Goal: Task Accomplishment & Management: Use online tool/utility

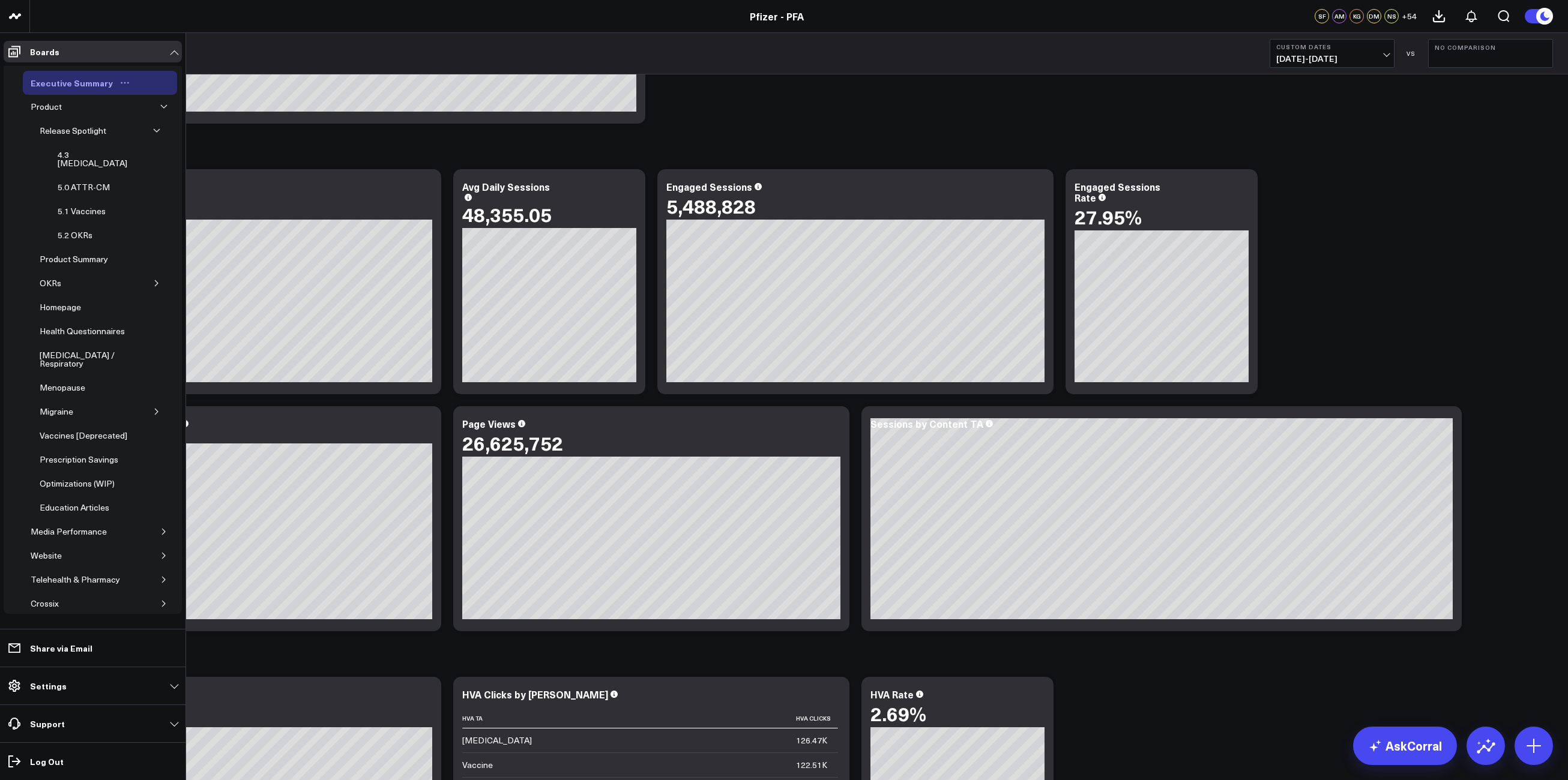
scroll to position [961, 0]
drag, startPoint x: 83, startPoint y: 157, endPoint x: 1335, endPoint y: 270, distance: 1257.1
click at [83, 157] on div "4.3 [MEDICAL_DATA]" at bounding box center [94, 159] width 80 height 23
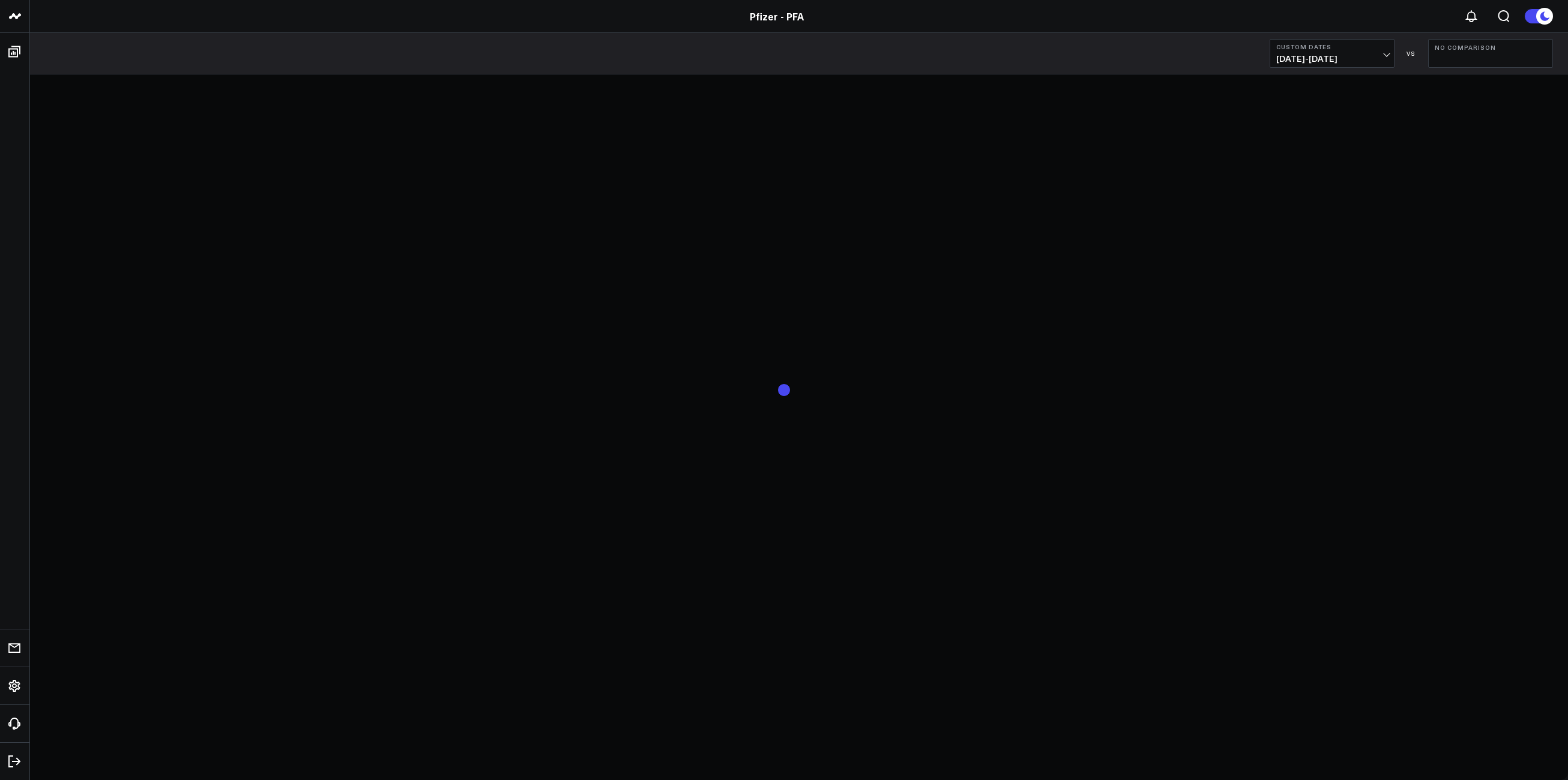
click at [1379, 54] on span "[DATE] - [DATE]" at bounding box center [1331, 59] width 111 height 10
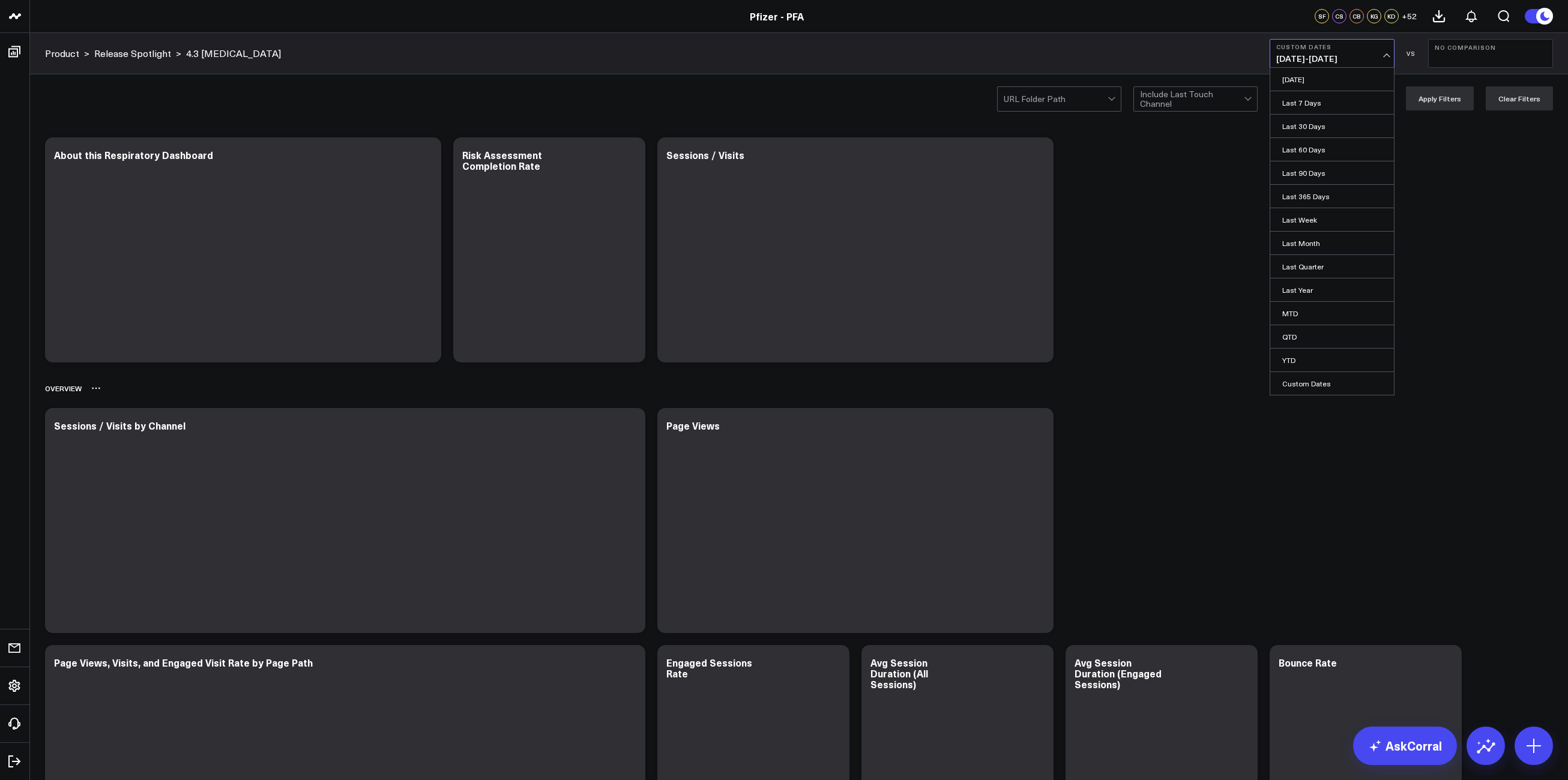
click at [1323, 382] on link "Custom Dates" at bounding box center [1332, 384] width 124 height 23
select select "9"
select select "2025"
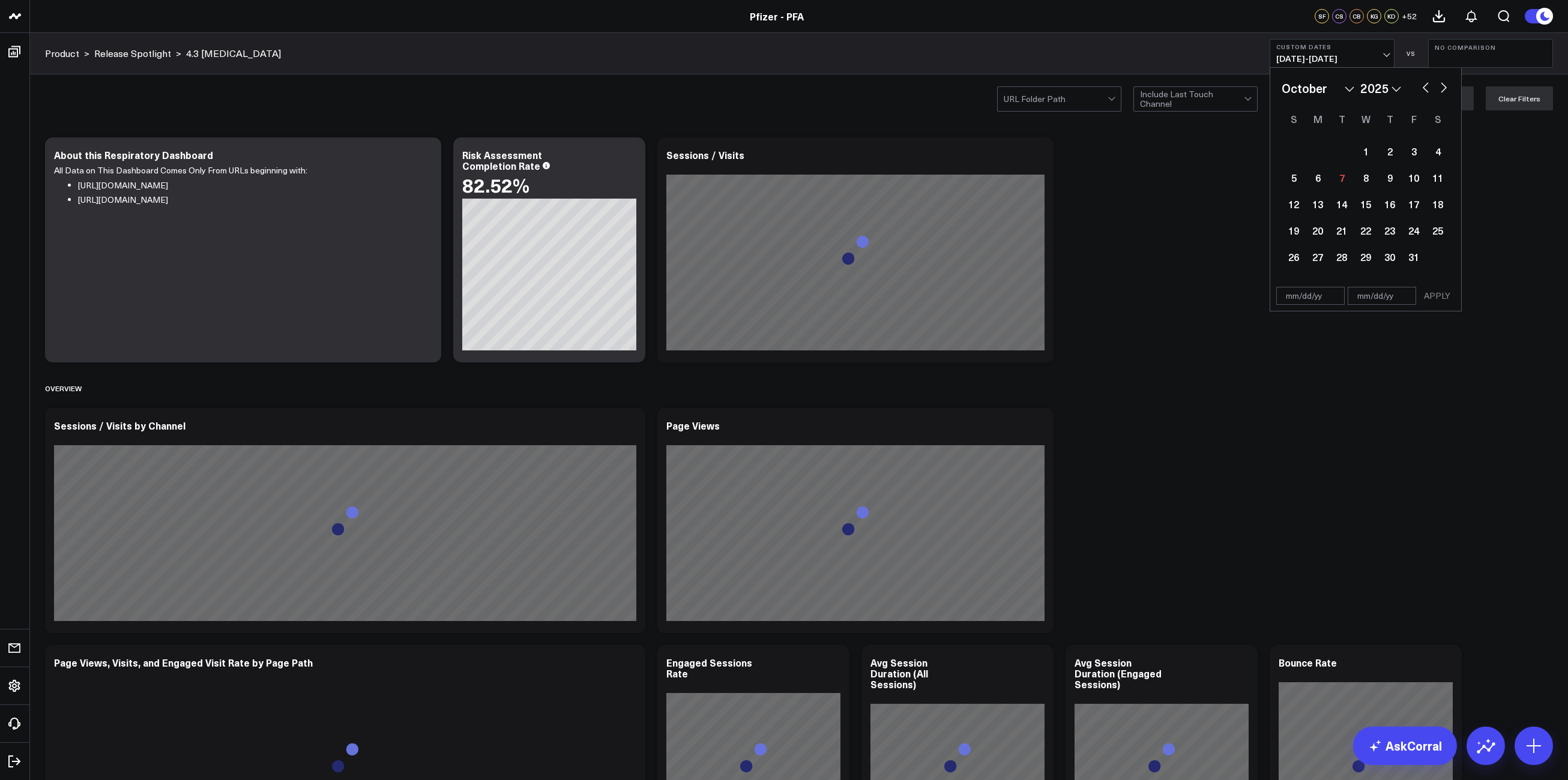
click at [1424, 89] on button "button" at bounding box center [1425, 86] width 12 height 15
select select "8"
select select "2025"
click at [1424, 89] on button "button" at bounding box center [1425, 86] width 12 height 15
select select "7"
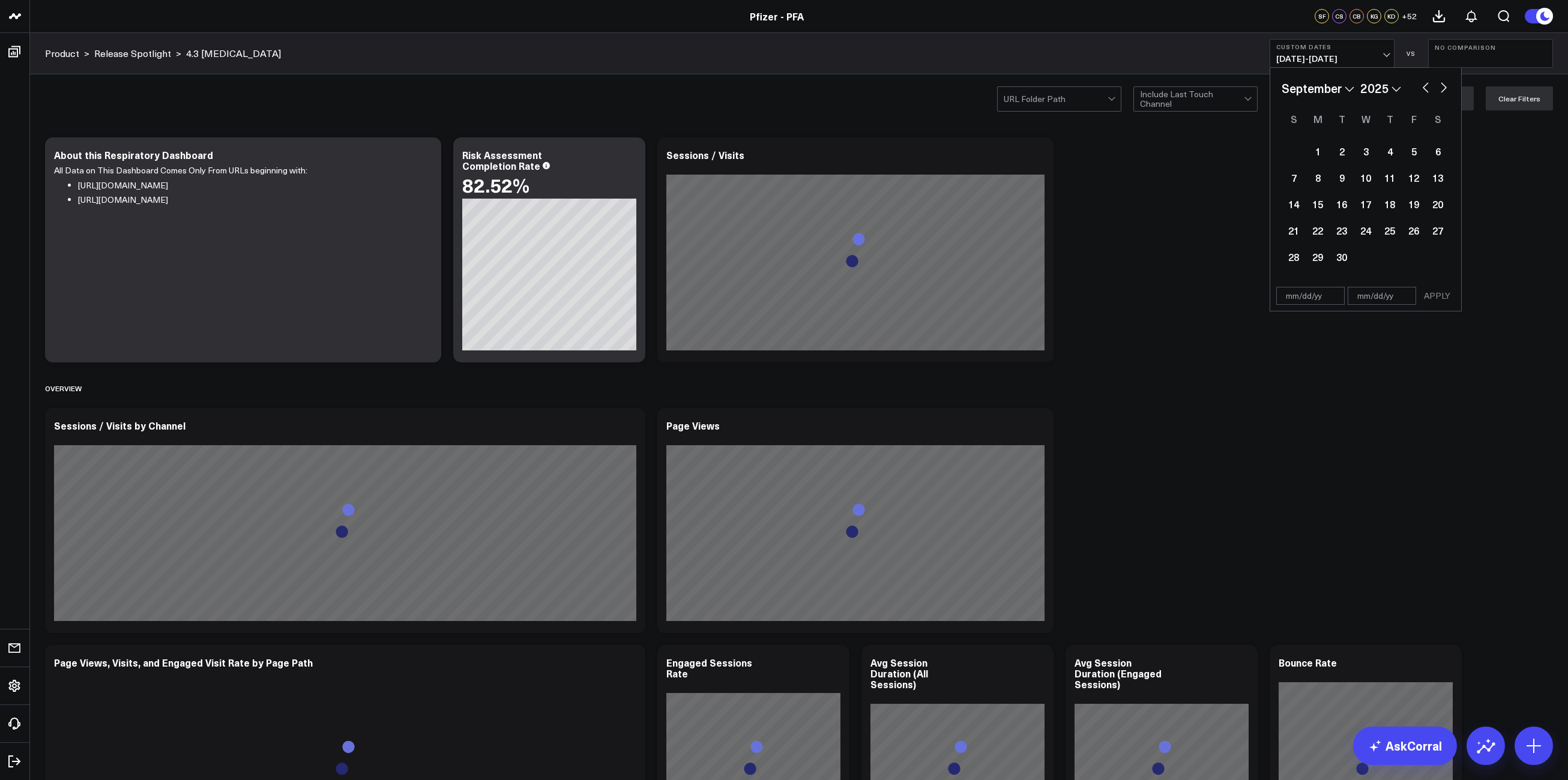
select select "2025"
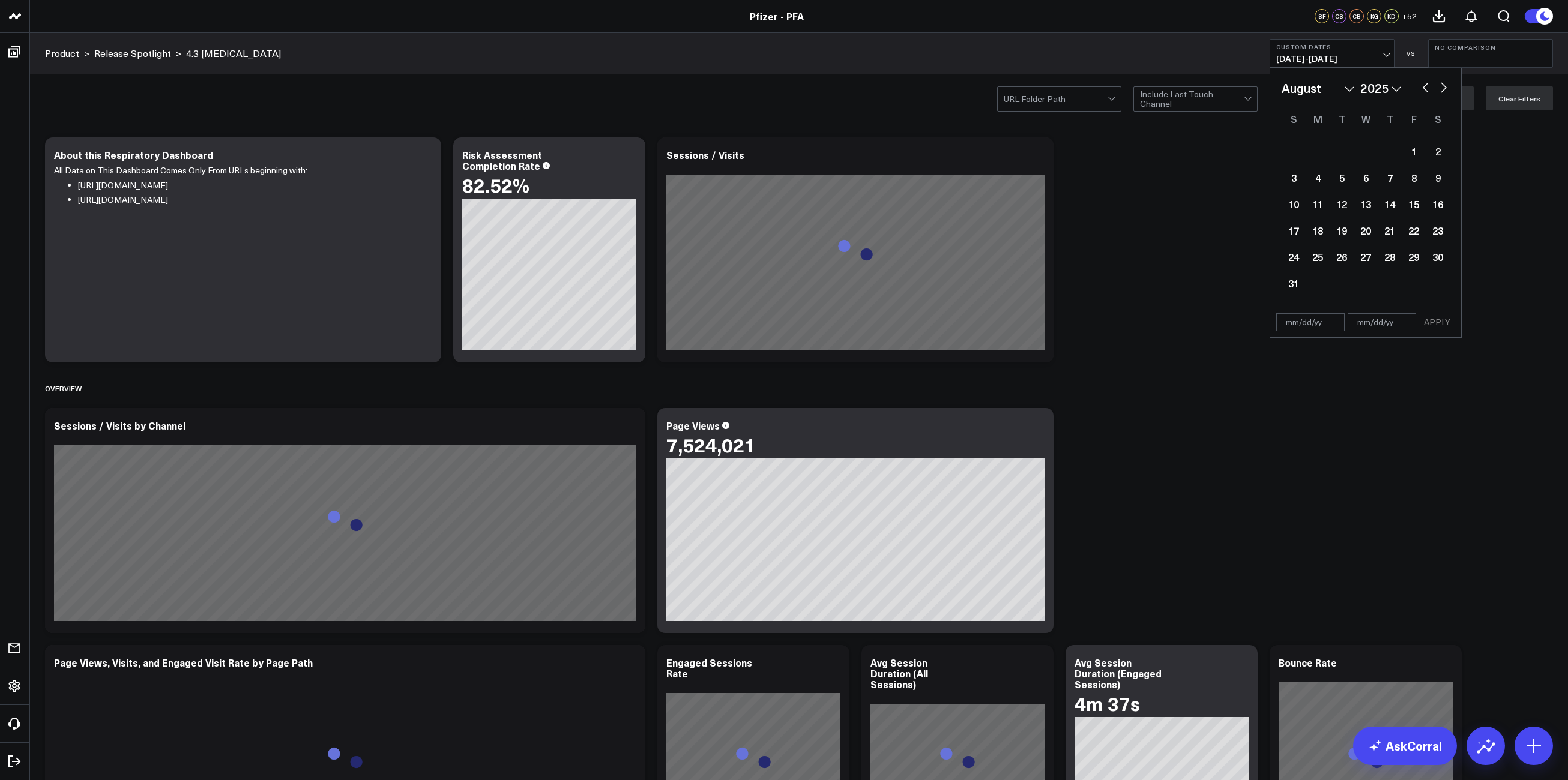
click at [1424, 89] on button "button" at bounding box center [1425, 86] width 12 height 15
select select "6"
select select "2025"
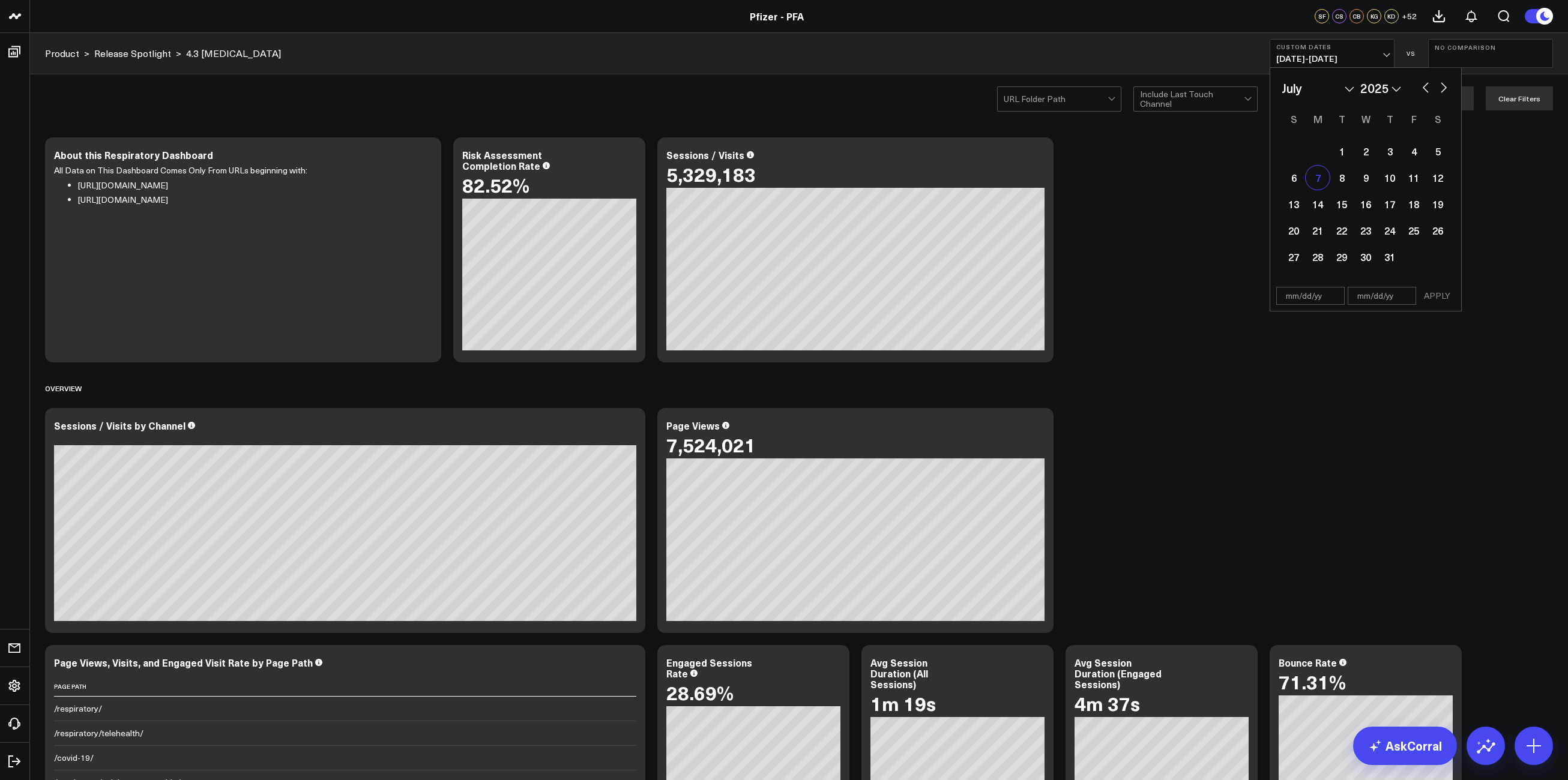
click at [1314, 179] on div "7" at bounding box center [1318, 178] width 24 height 24
type input "[DATE]"
select select "6"
select select "2025"
click at [1442, 89] on button "button" at bounding box center [1444, 86] width 12 height 15
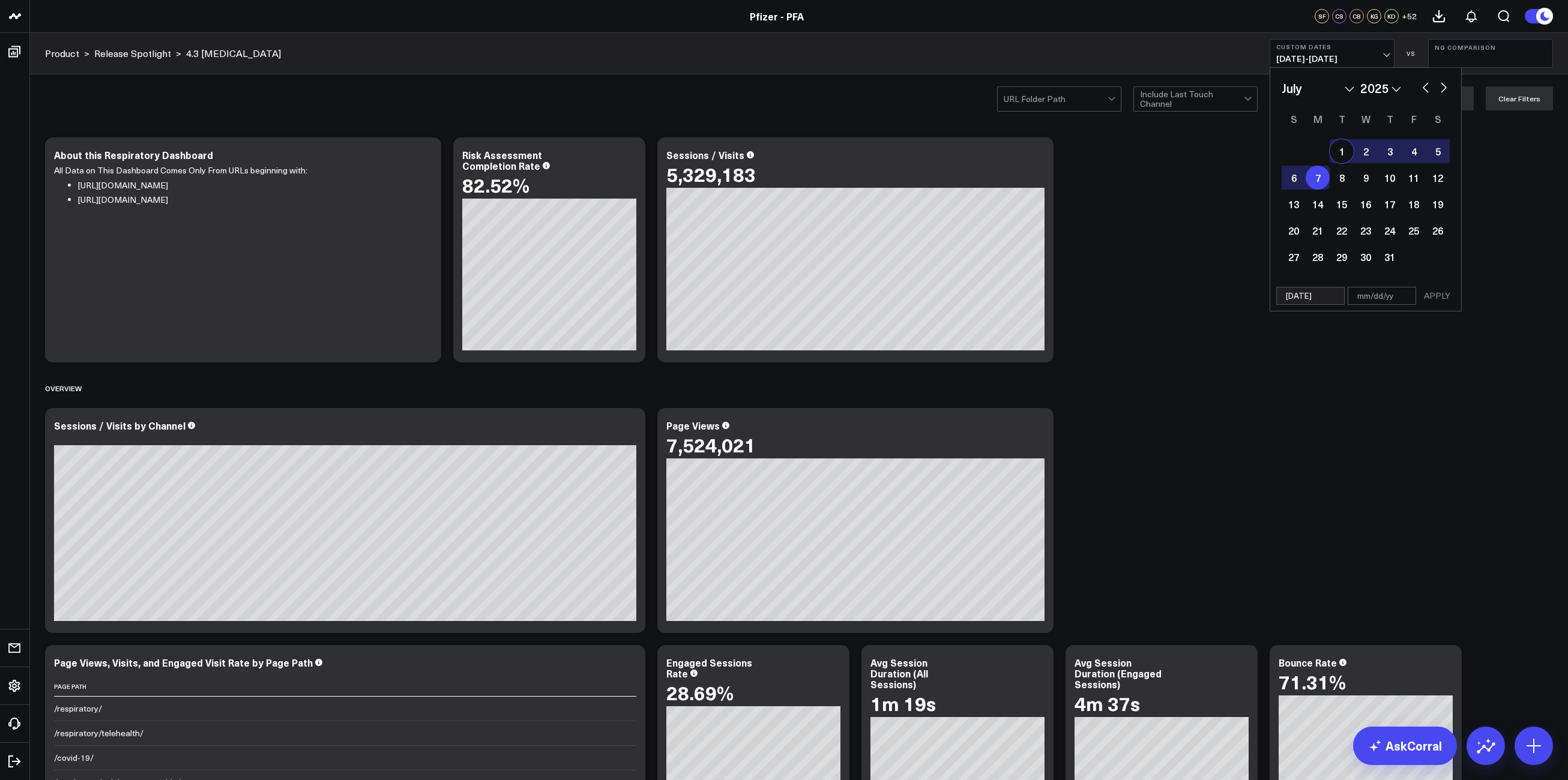
select select "7"
select select "2025"
click at [1442, 89] on button "button" at bounding box center [1444, 86] width 12 height 15
select select "8"
select select "2025"
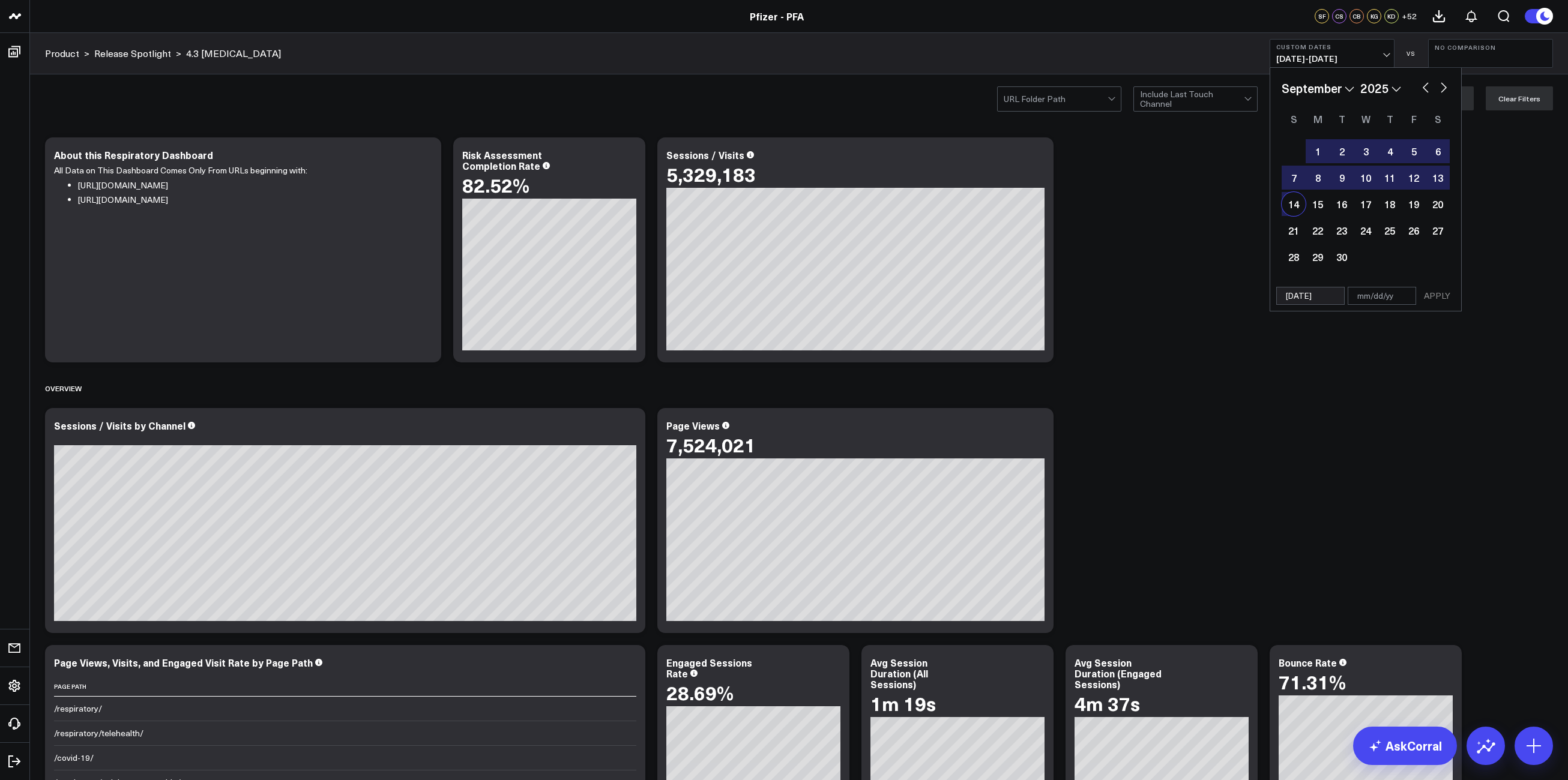
click at [1287, 202] on div "14" at bounding box center [1294, 204] width 24 height 24
type input "[DATE]"
select select "8"
select select "2025"
click at [1431, 294] on button "APPLY" at bounding box center [1437, 296] width 36 height 18
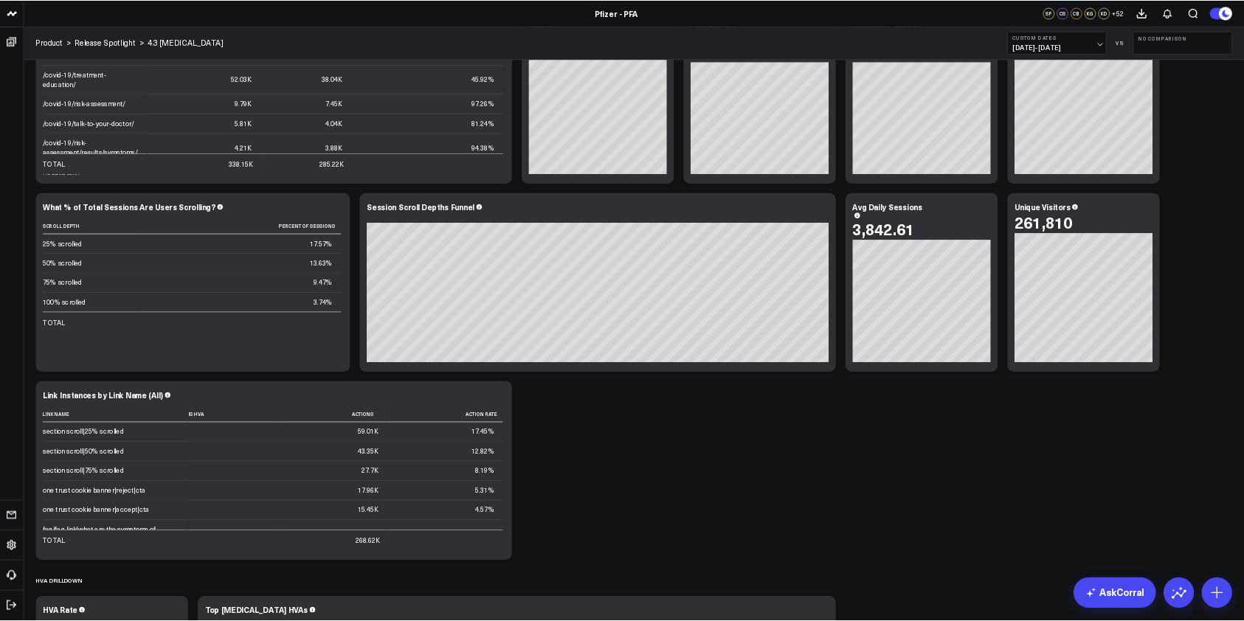
scroll to position [1377, 0]
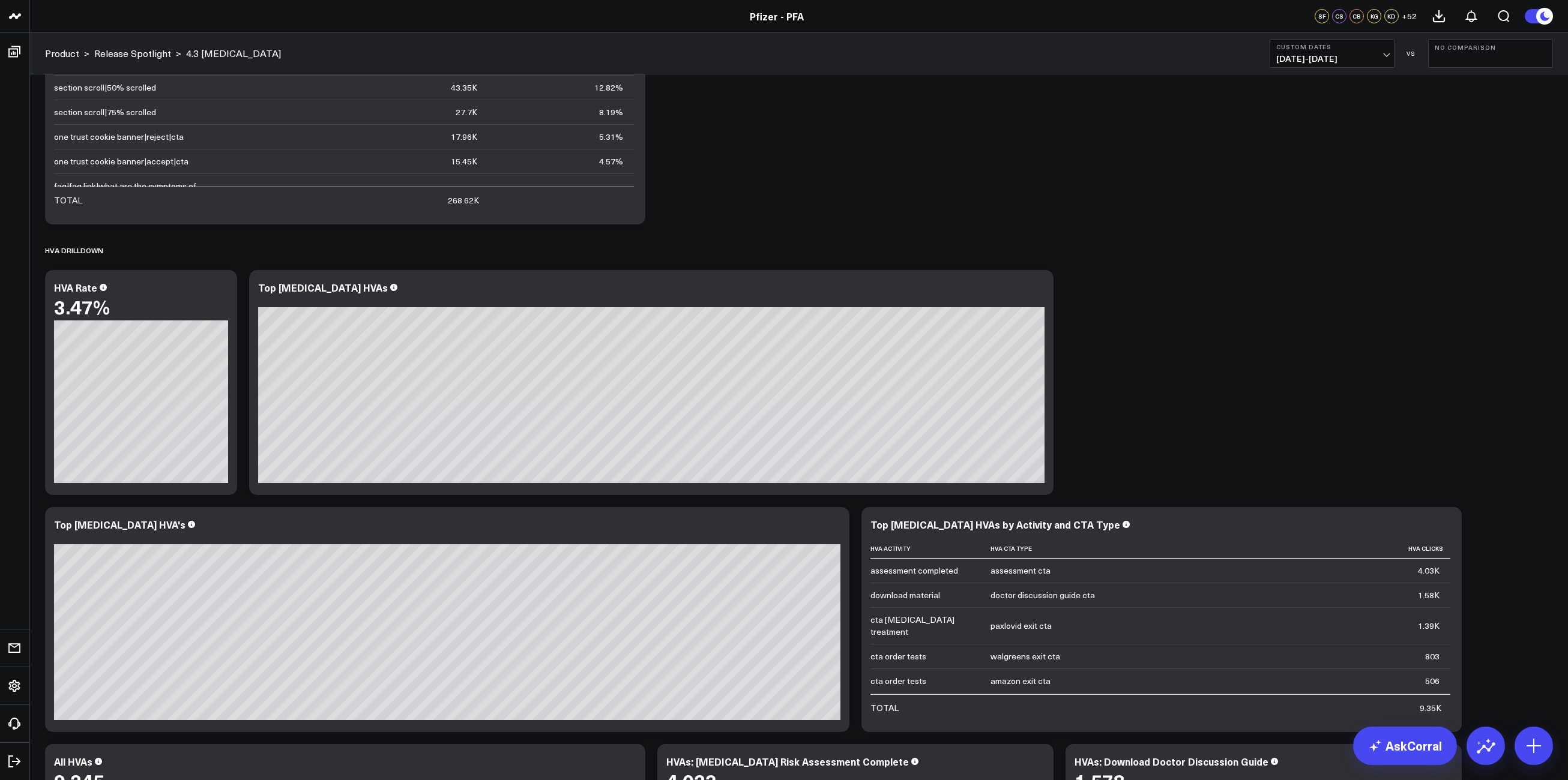
click at [1389, 56] on button "Custom Dates [DATE] - [DATE]" at bounding box center [1332, 53] width 125 height 28
click at [1306, 386] on link "Custom Dates" at bounding box center [1332, 384] width 124 height 23
select select "9"
select select "2025"
click at [1385, 178] on div "9" at bounding box center [1390, 178] width 24 height 24
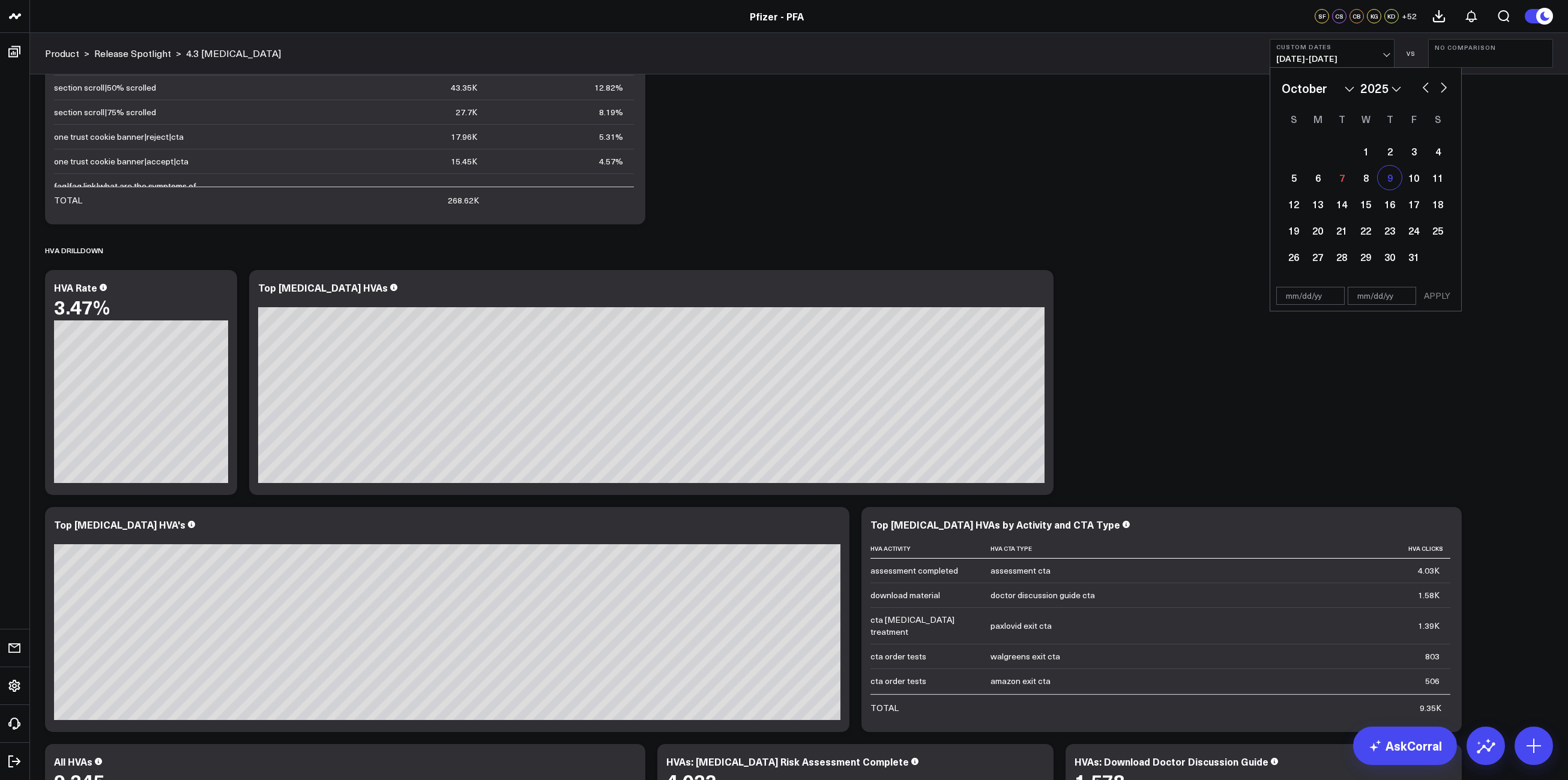
type input "[DATE]"
select select "9"
select select "2025"
click at [1389, 173] on div "9" at bounding box center [1390, 178] width 24 height 24
type input "[DATE]"
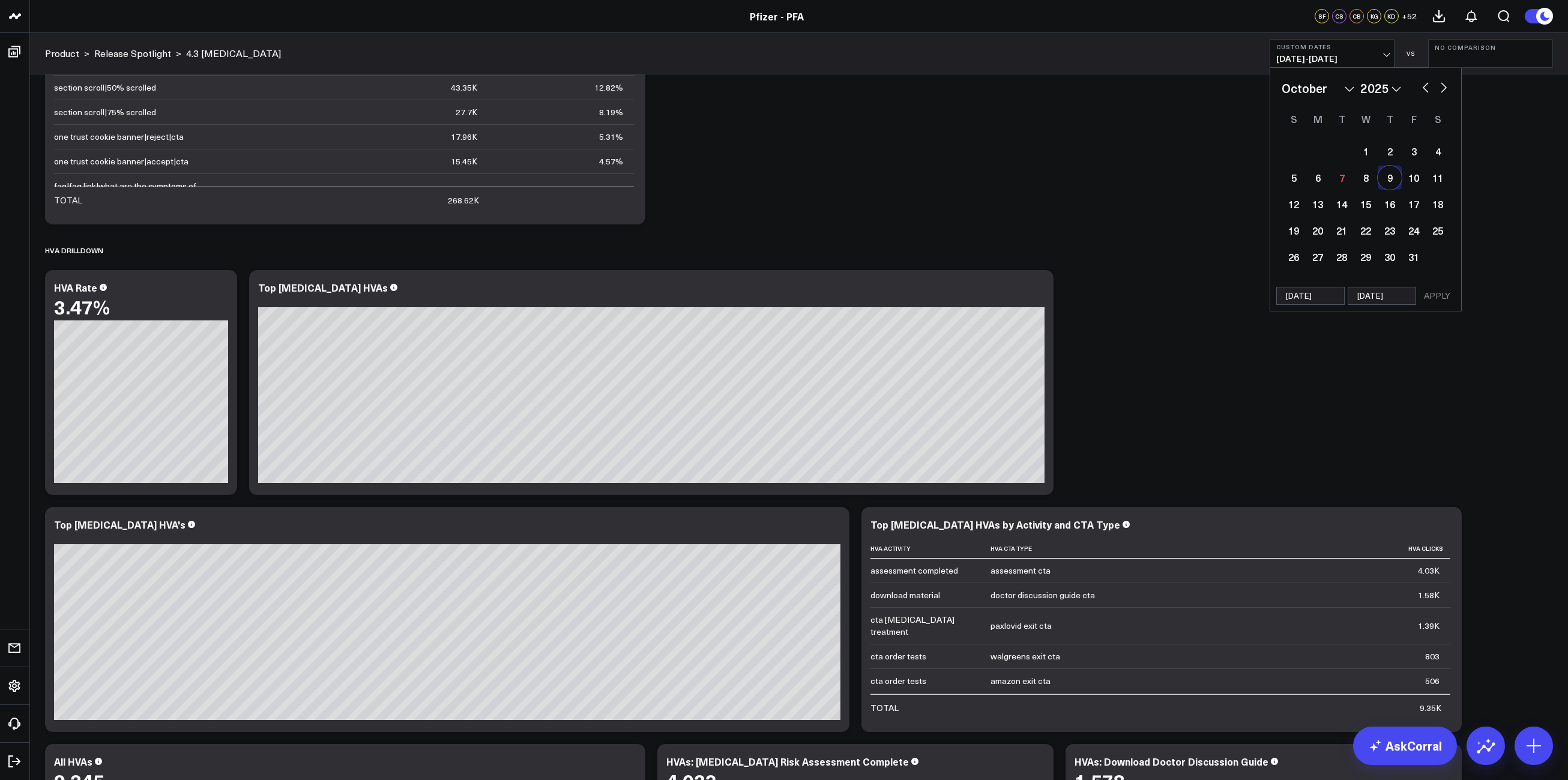
select select "9"
select select "2025"
click at [1443, 89] on button "button" at bounding box center [1444, 86] width 12 height 15
select select "10"
select select "2025"
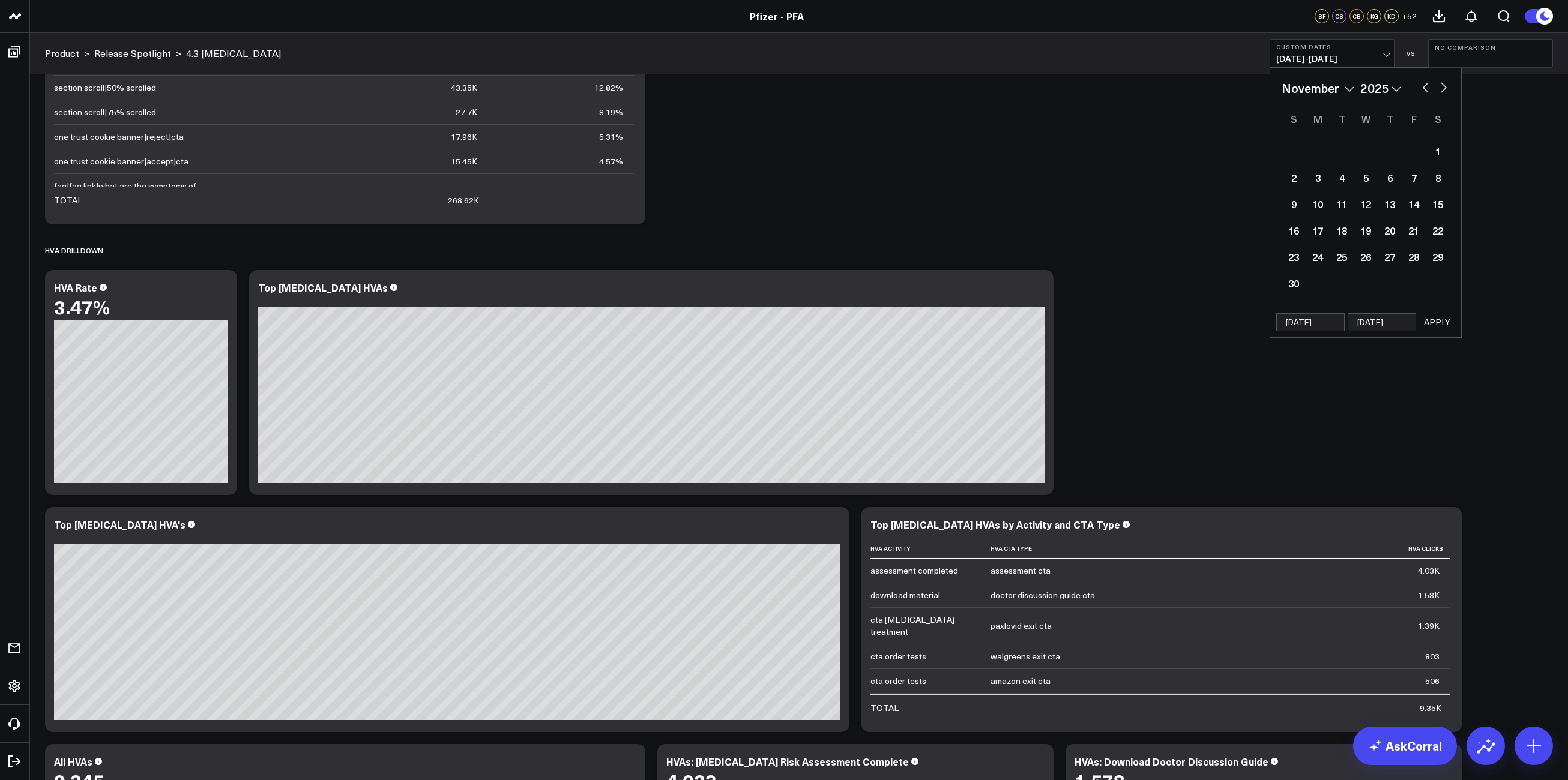
click at [1442, 89] on button "button" at bounding box center [1444, 86] width 12 height 15
select select "11"
select select "2025"
click at [1442, 89] on button "button" at bounding box center [1444, 86] width 12 height 15
click at [1422, 88] on button "button" at bounding box center [1425, 86] width 12 height 15
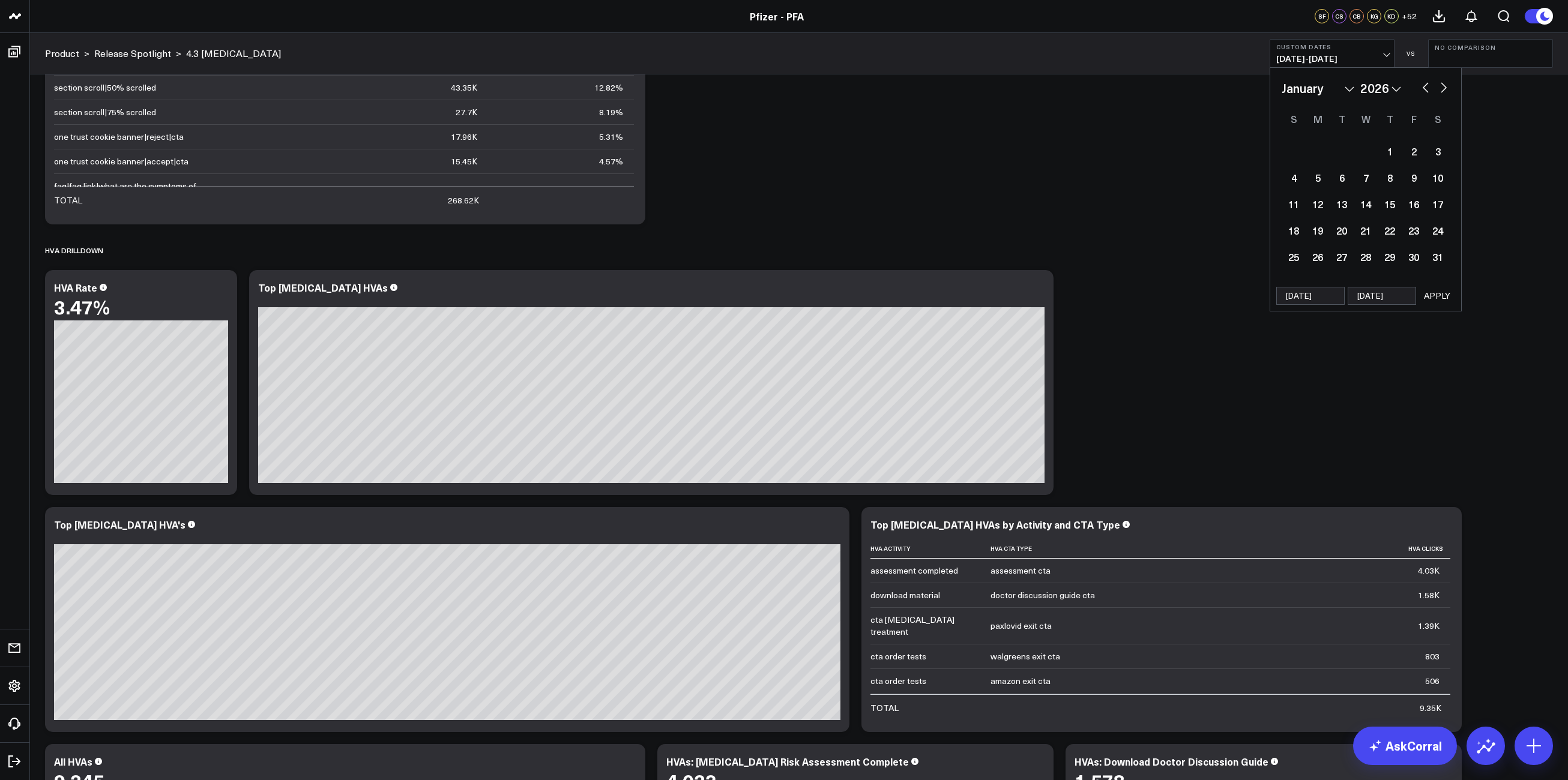
select select "11"
select select "2025"
click at [1422, 88] on button "button" at bounding box center [1425, 86] width 12 height 15
select select "10"
select select "2025"
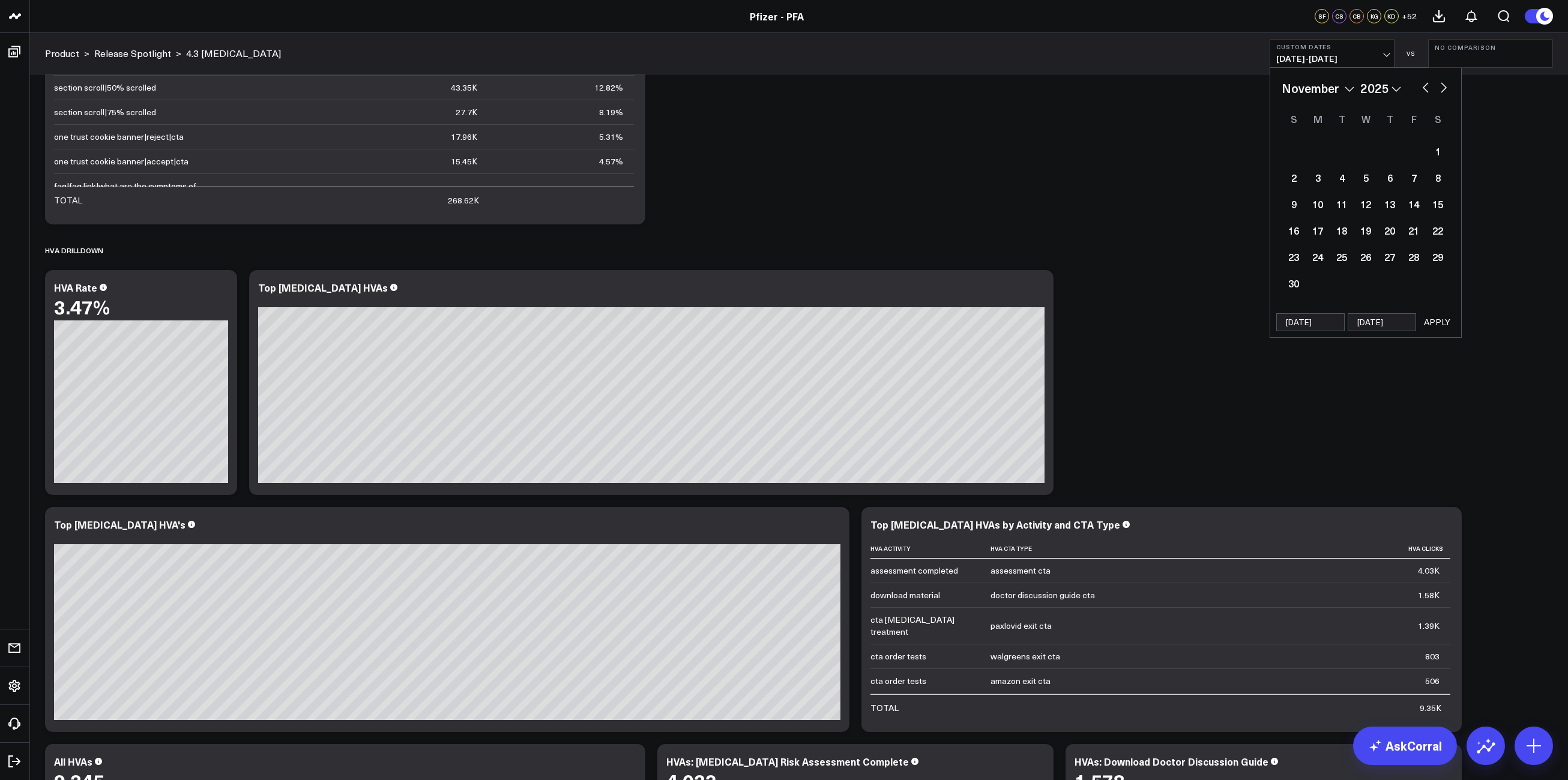
click at [1422, 88] on button "button" at bounding box center [1425, 86] width 12 height 15
select select "9"
select select "2025"
click at [1424, 87] on button "button" at bounding box center [1425, 86] width 12 height 15
select select "8"
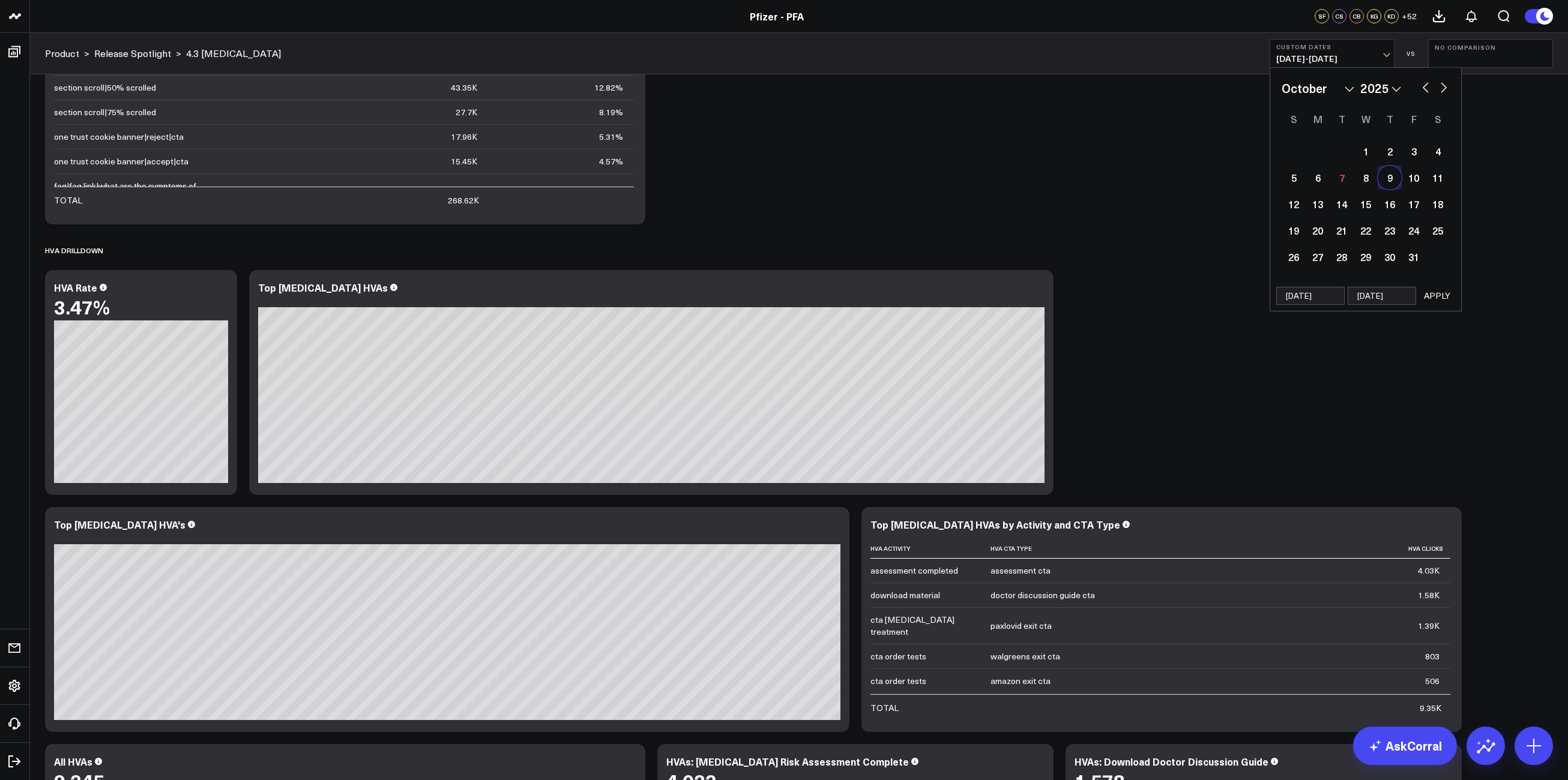
select select "2025"
click at [1299, 204] on div "14" at bounding box center [1294, 204] width 24 height 24
type input "[DATE]"
select select "8"
select select "2025"
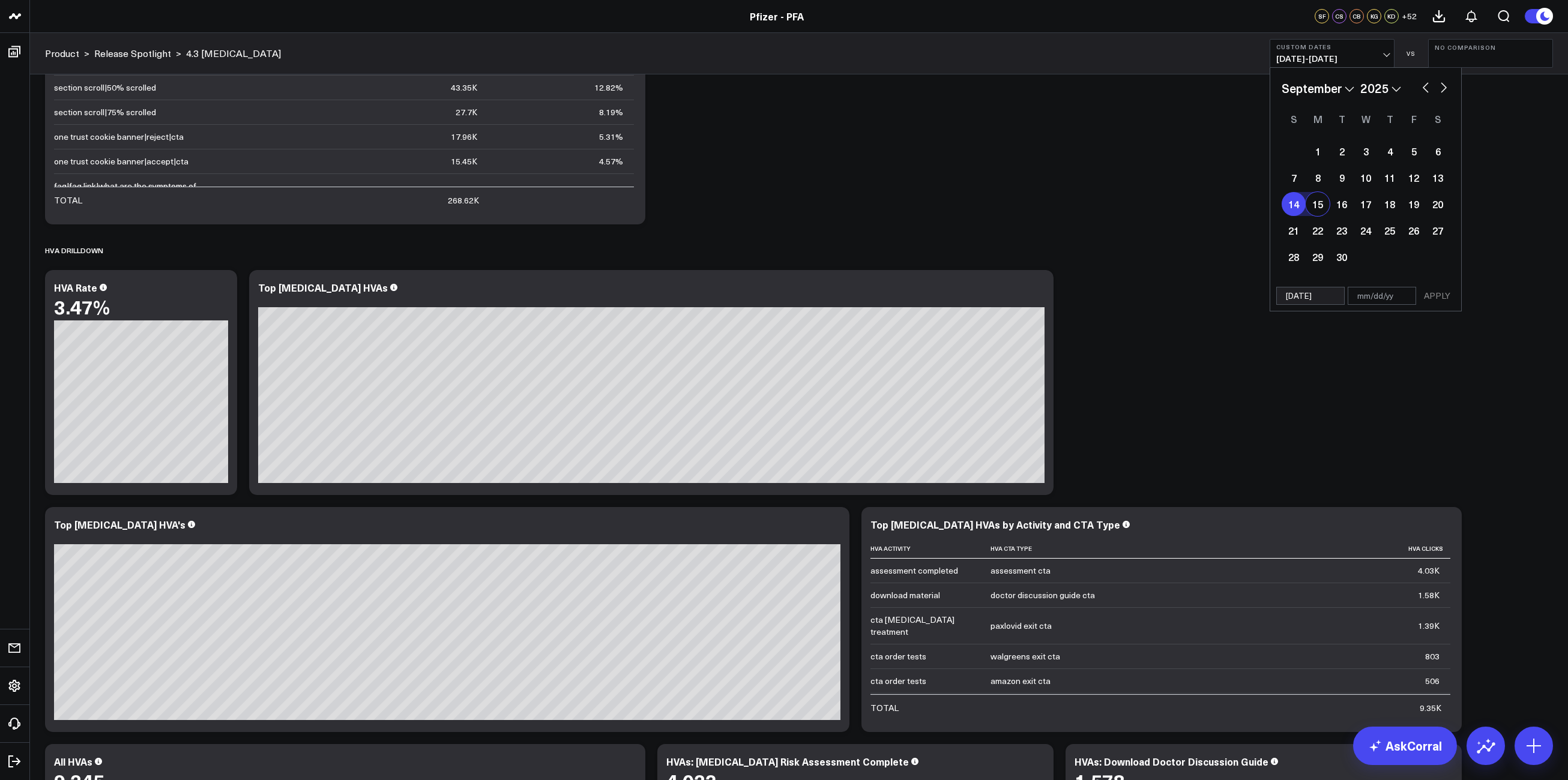
click at [1300, 56] on span "[DATE] - [DATE]" at bounding box center [1331, 59] width 111 height 10
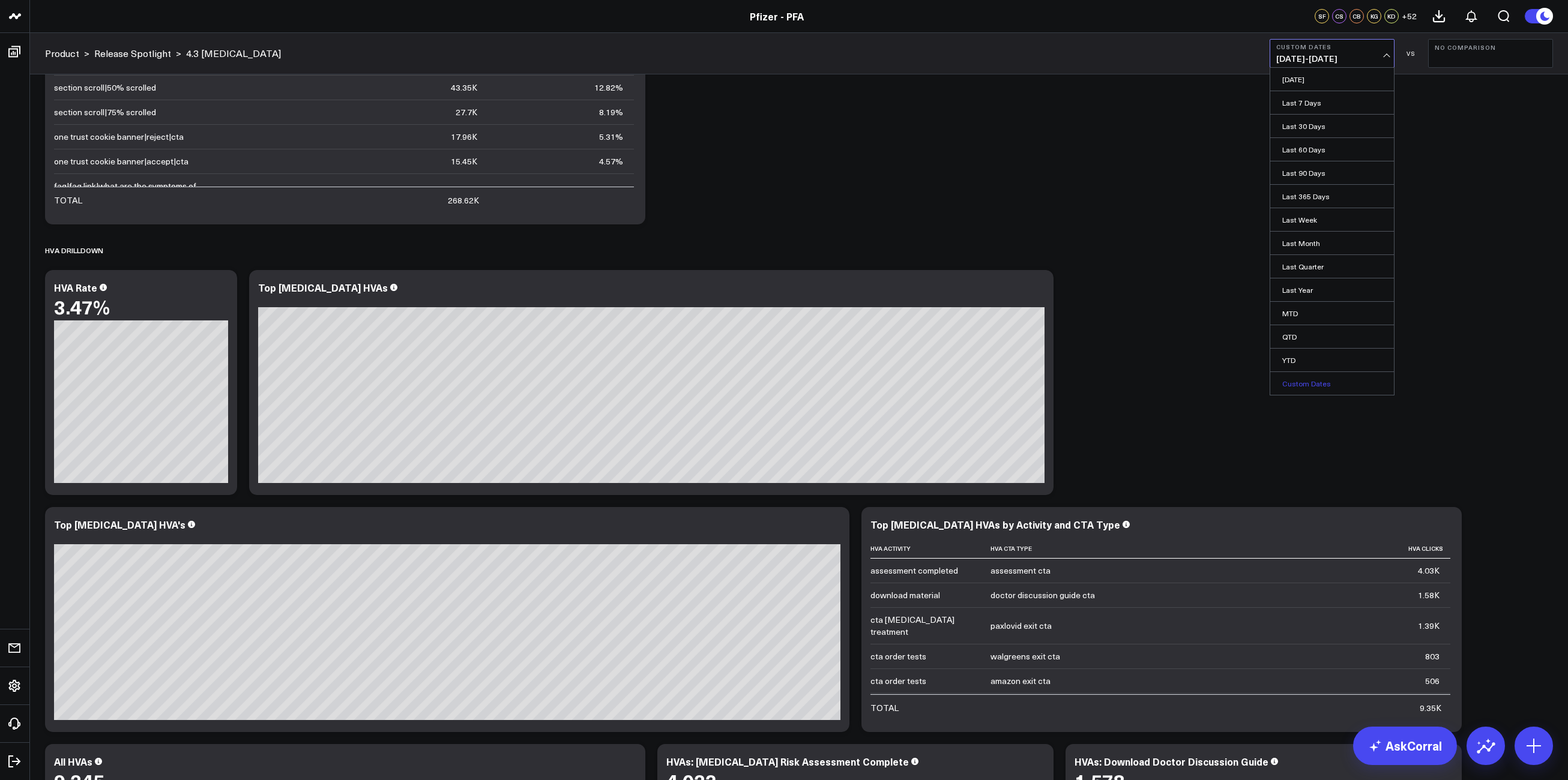
click at [1323, 384] on link "Custom Dates" at bounding box center [1332, 384] width 124 height 23
select select "9"
select select "2025"
click at [1422, 87] on button "button" at bounding box center [1425, 86] width 12 height 15
select select "8"
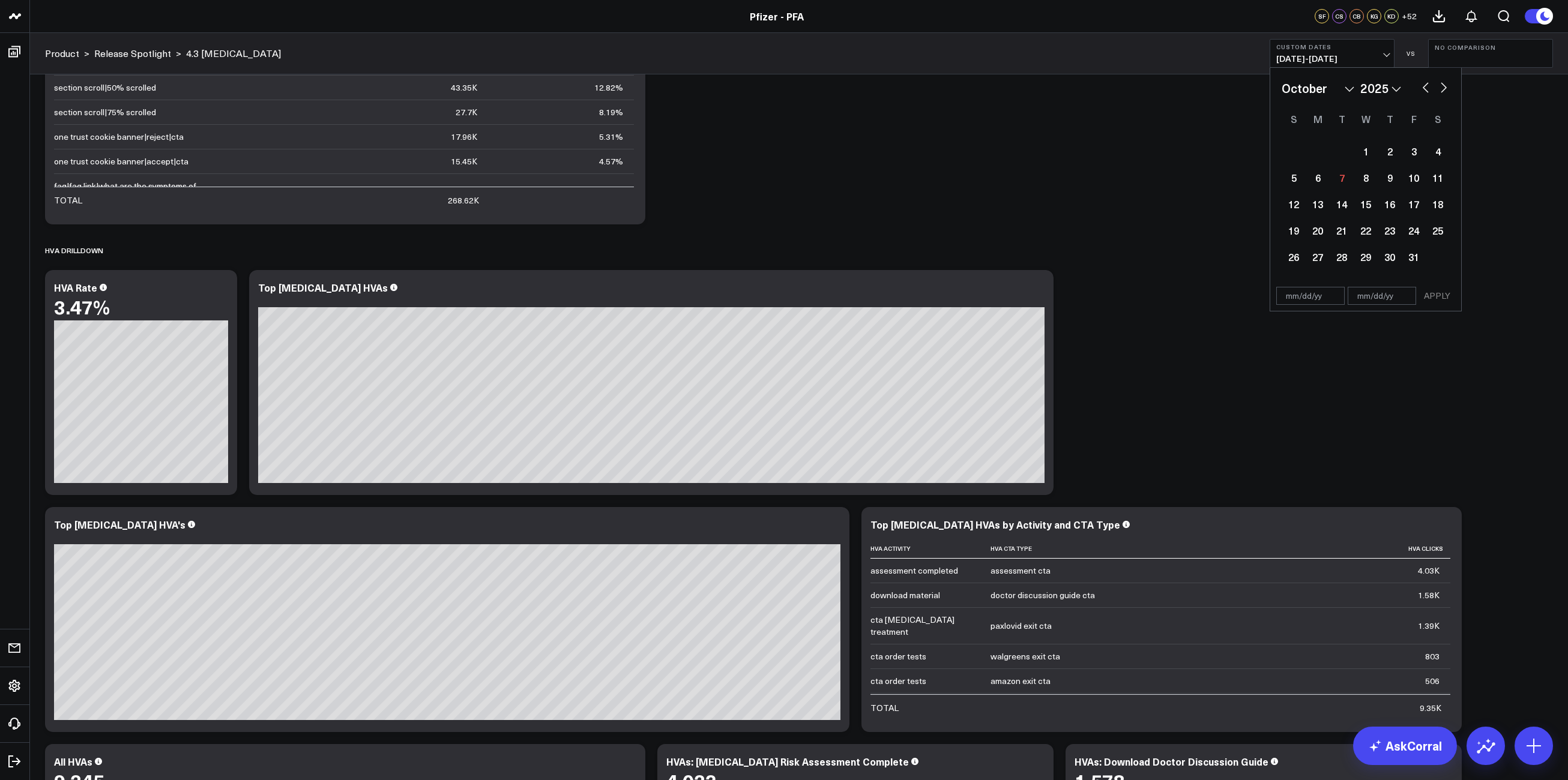
select select "2025"
click at [1422, 87] on button "button" at bounding box center [1425, 86] width 12 height 15
select select "7"
select select "2025"
click at [1422, 87] on button "button" at bounding box center [1425, 86] width 12 height 15
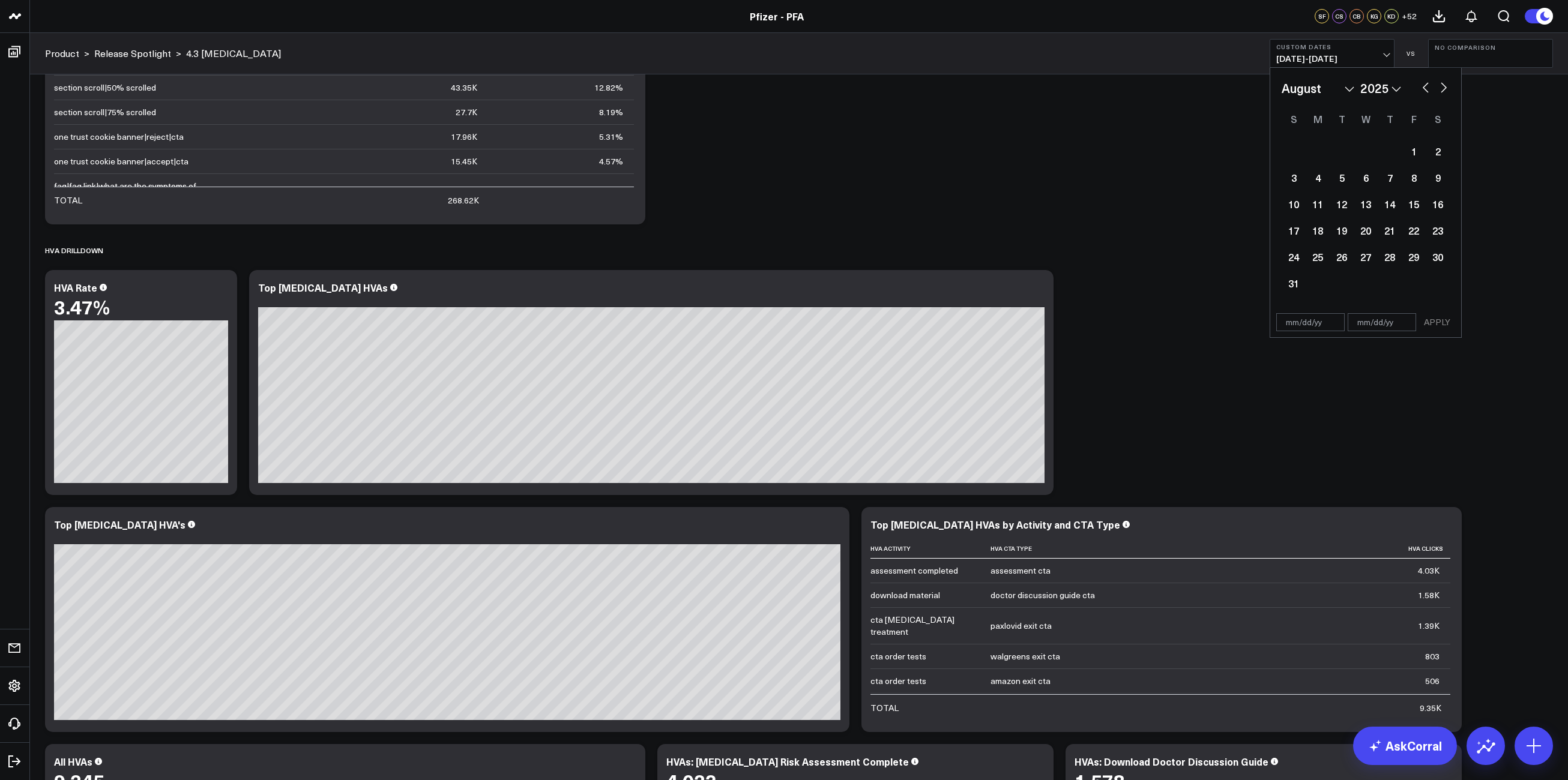
select select "6"
select select "2025"
click at [1367, 176] on div "9" at bounding box center [1365, 178] width 24 height 24
type input "[DATE]"
select select "6"
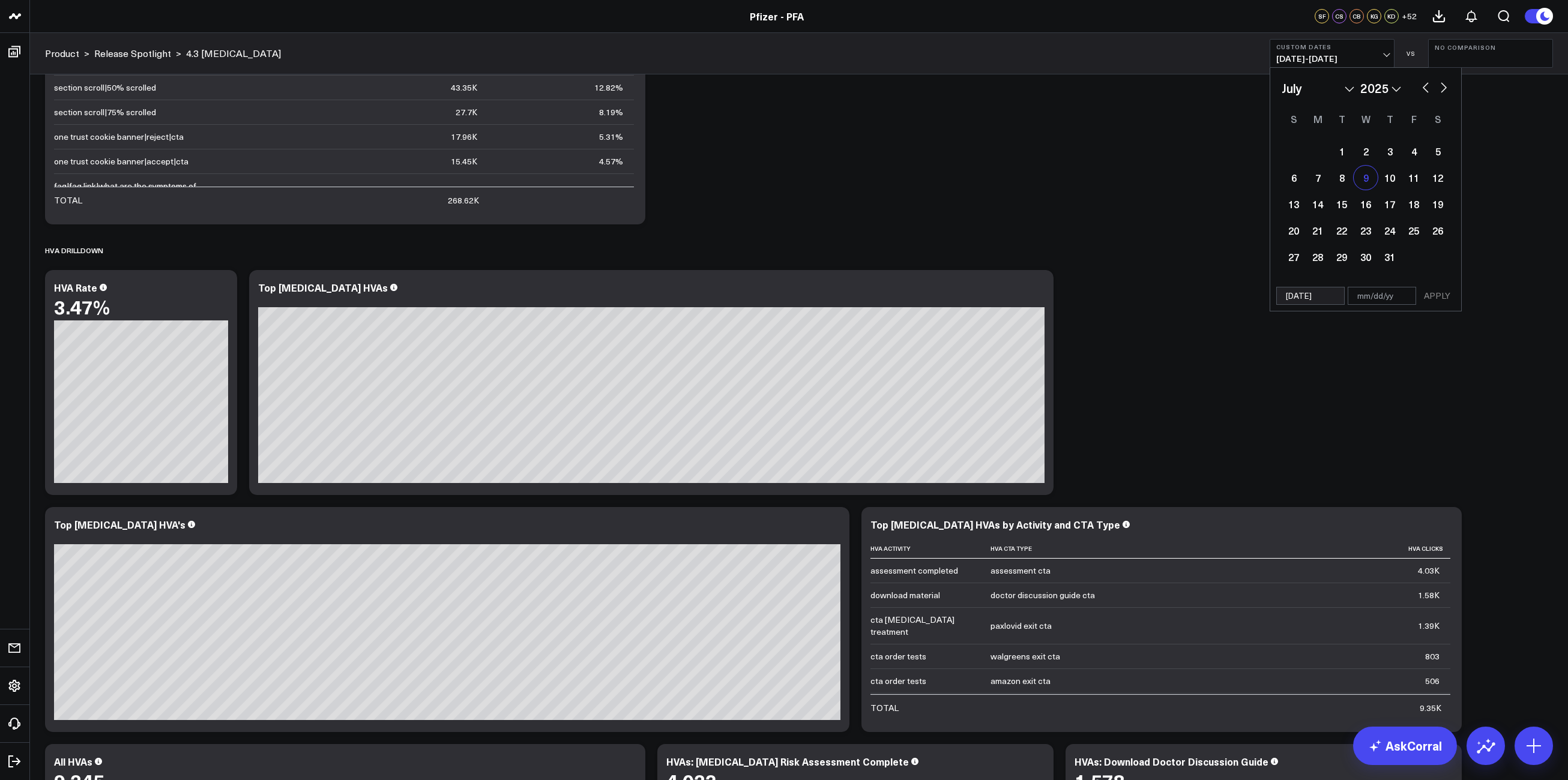
select select "2025"
click at [1442, 90] on button "button" at bounding box center [1444, 86] width 12 height 15
select select "7"
select select "2025"
click at [1442, 90] on button "button" at bounding box center [1444, 86] width 12 height 15
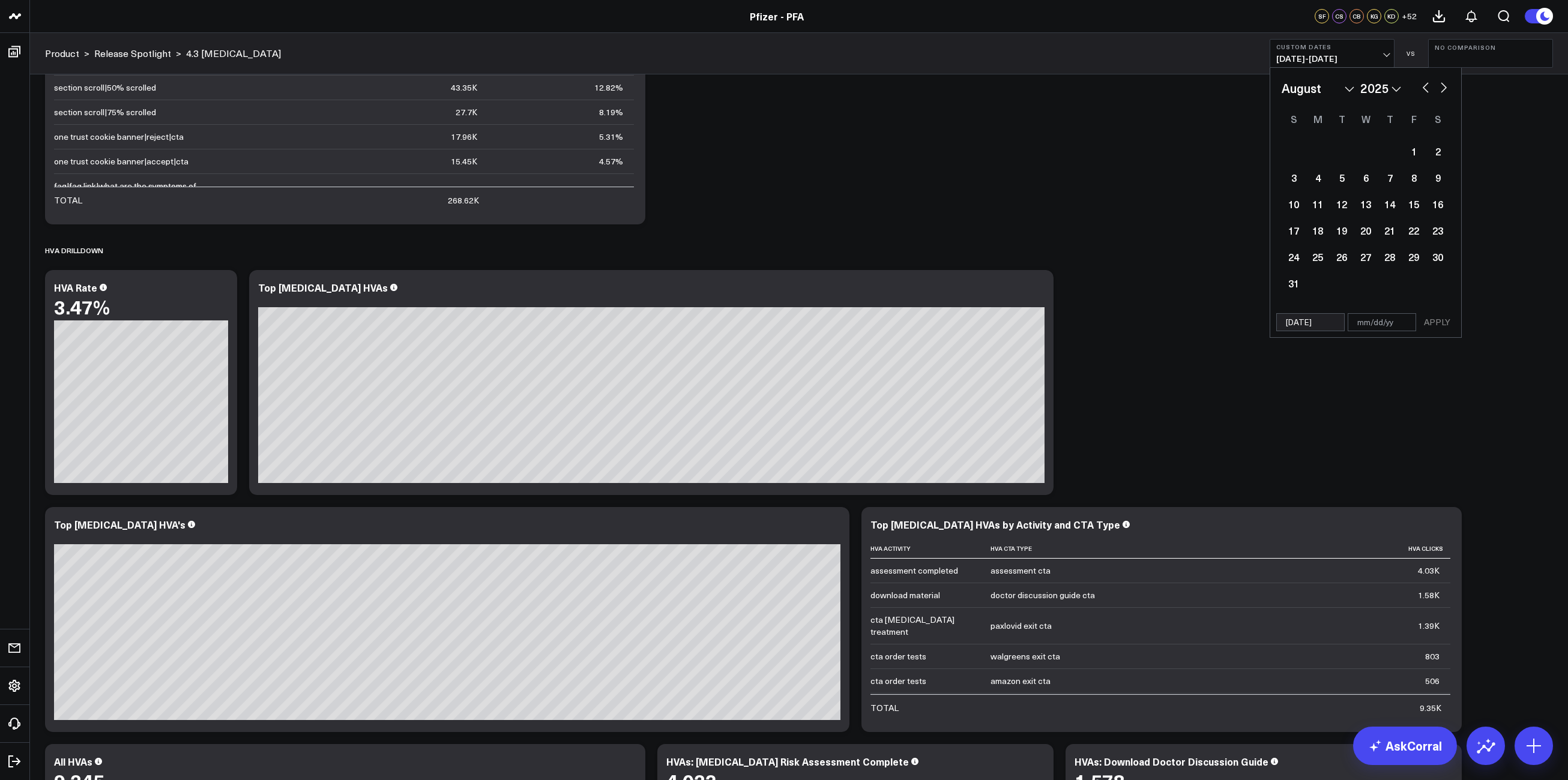
select select "8"
select select "2025"
click at [1442, 90] on button "button" at bounding box center [1444, 86] width 12 height 15
select select "9"
select select "2025"
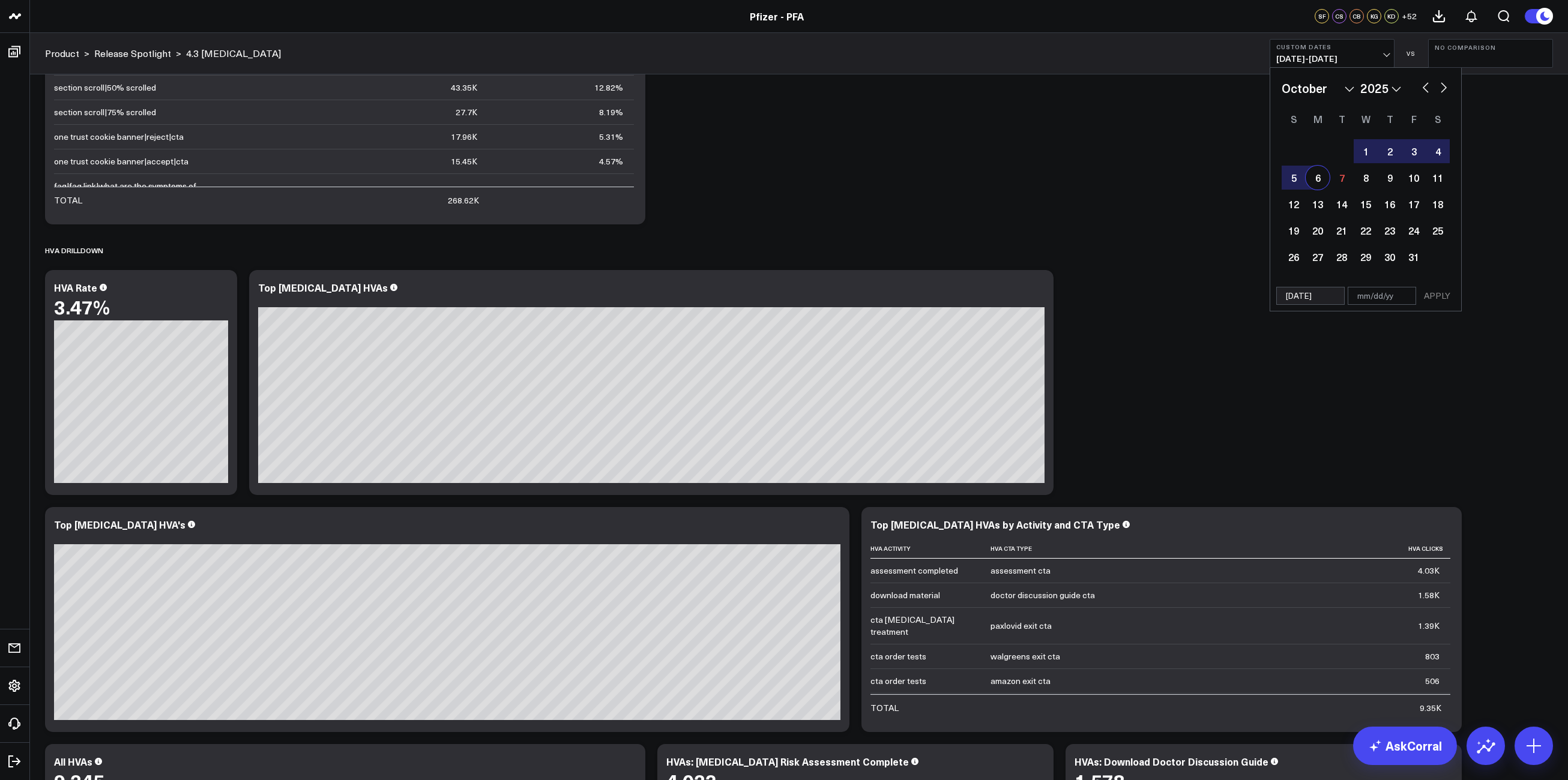
click at [1422, 85] on button "button" at bounding box center [1425, 86] width 12 height 15
select select "8"
select select "2025"
drag, startPoint x: 1294, startPoint y: 204, endPoint x: 1405, endPoint y: 301, distance: 147.4
click at [1295, 204] on div "14" at bounding box center [1294, 204] width 24 height 24
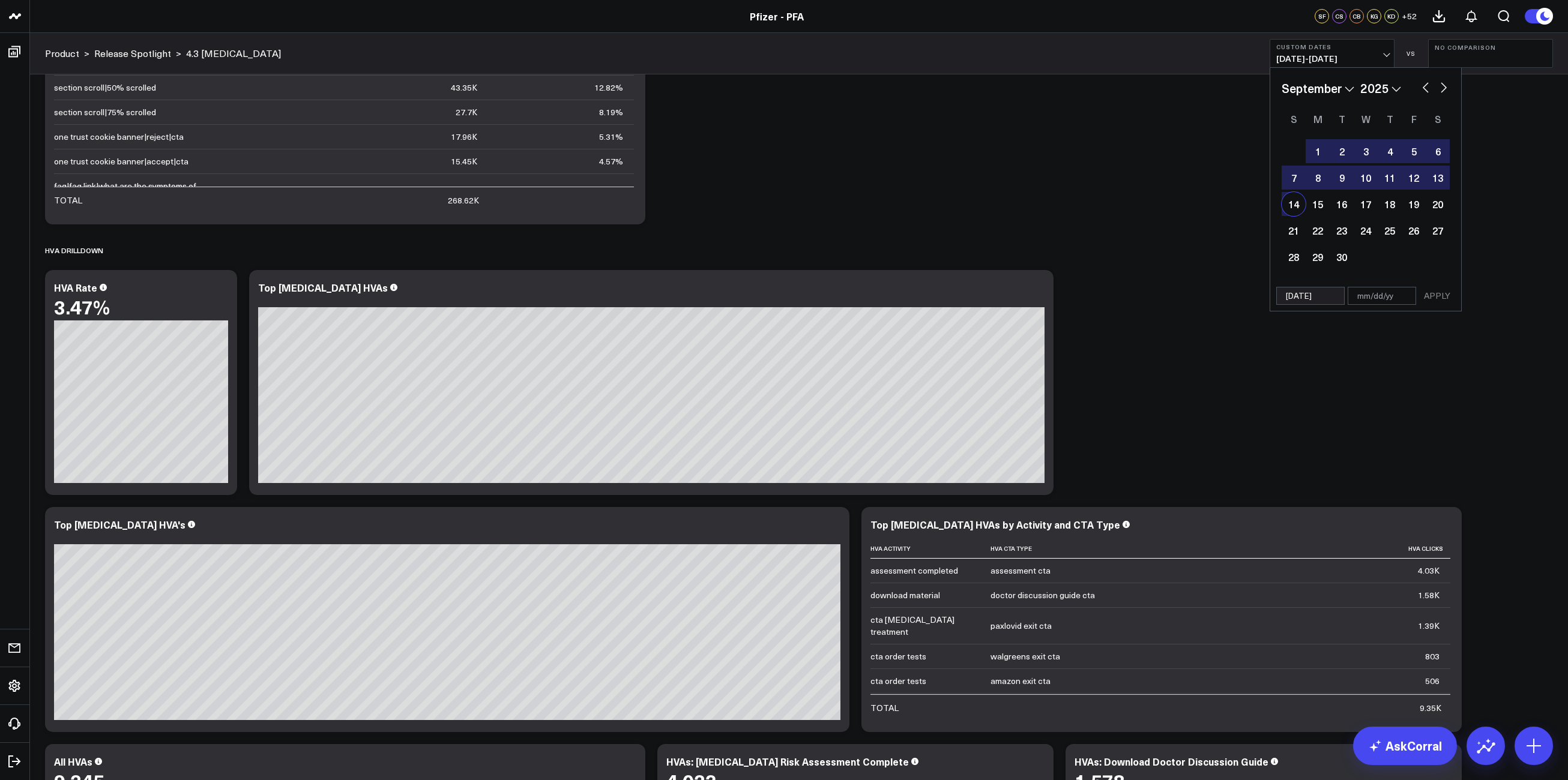
type input "[DATE]"
select select "8"
select select "2025"
click at [1431, 293] on button "APPLY" at bounding box center [1437, 296] width 36 height 18
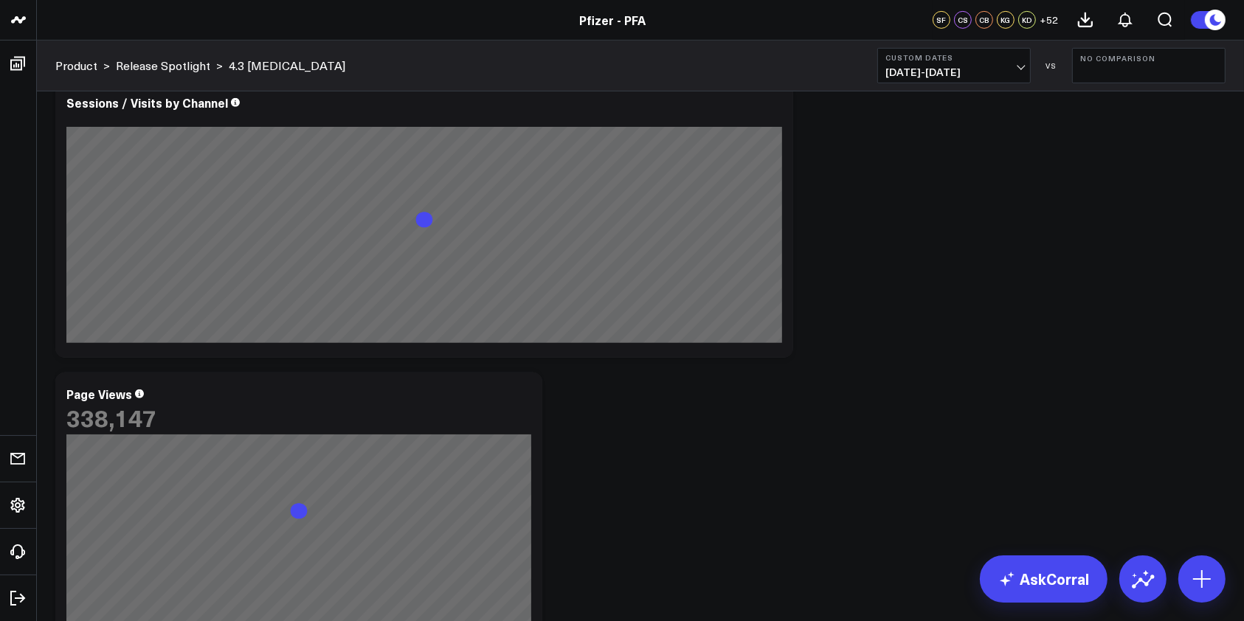
scroll to position [295, 0]
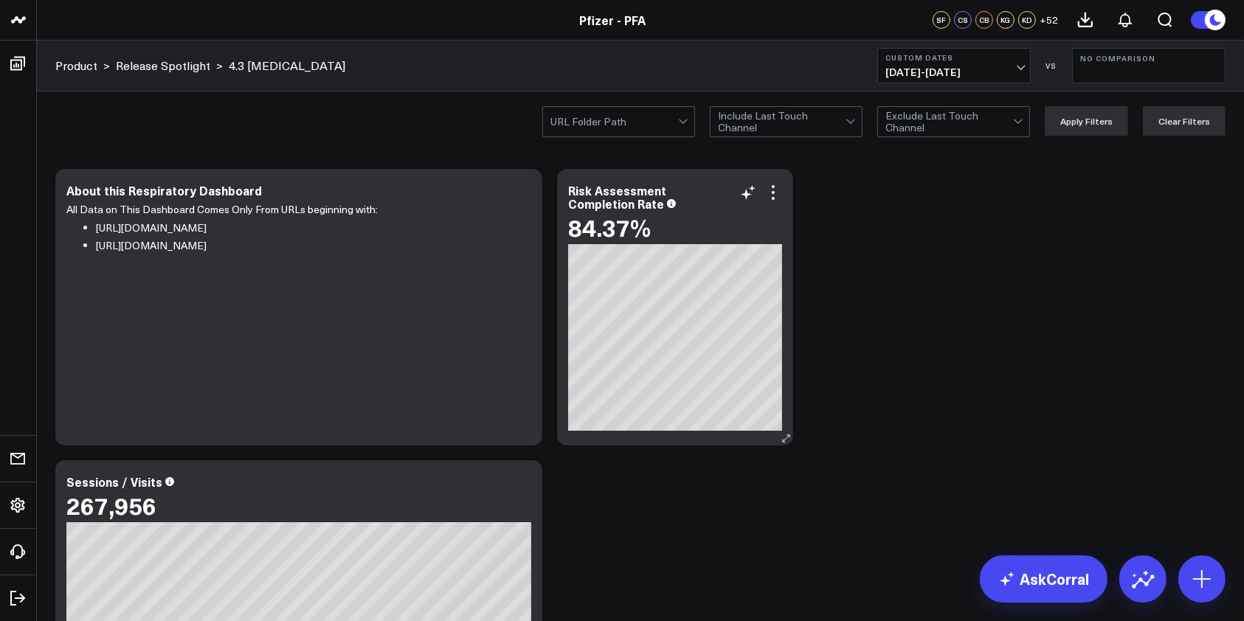
scroll to position [0, 0]
